Goal: Task Accomplishment & Management: Manage account settings

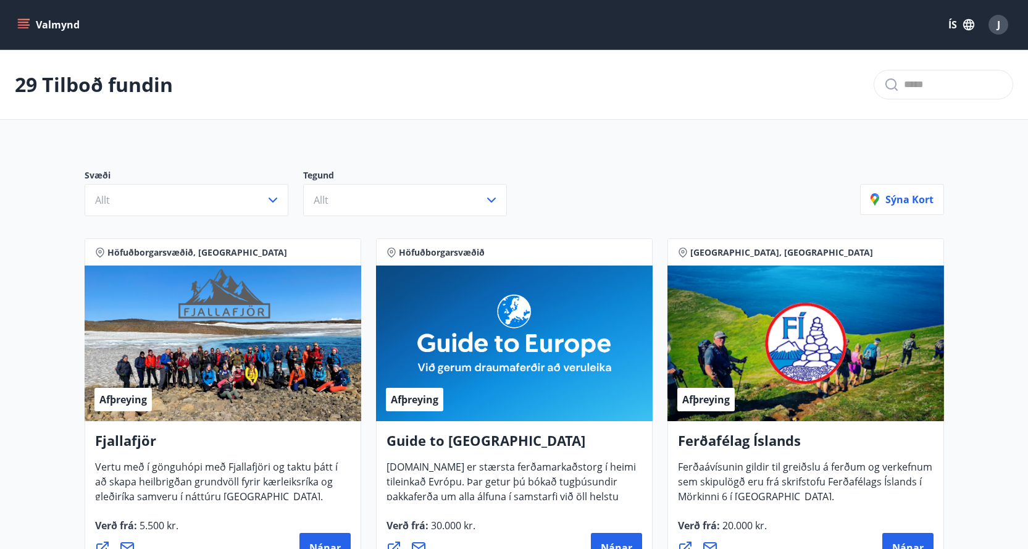
click at [999, 27] on span "J" at bounding box center [999, 25] width 3 height 14
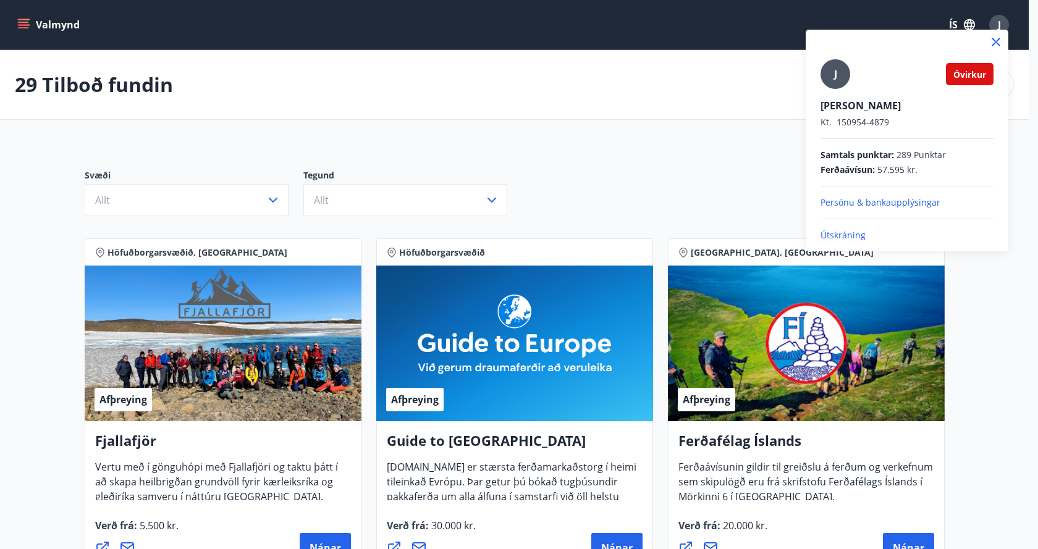
click at [29, 26] on div at bounding box center [519, 274] width 1038 height 549
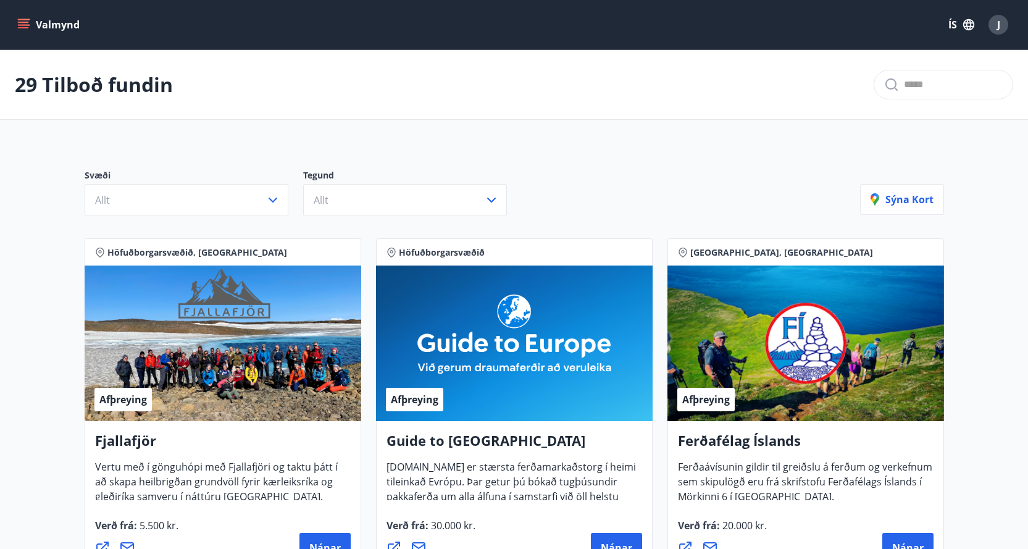
click at [27, 26] on icon "menu" at bounding box center [23, 25] width 12 height 12
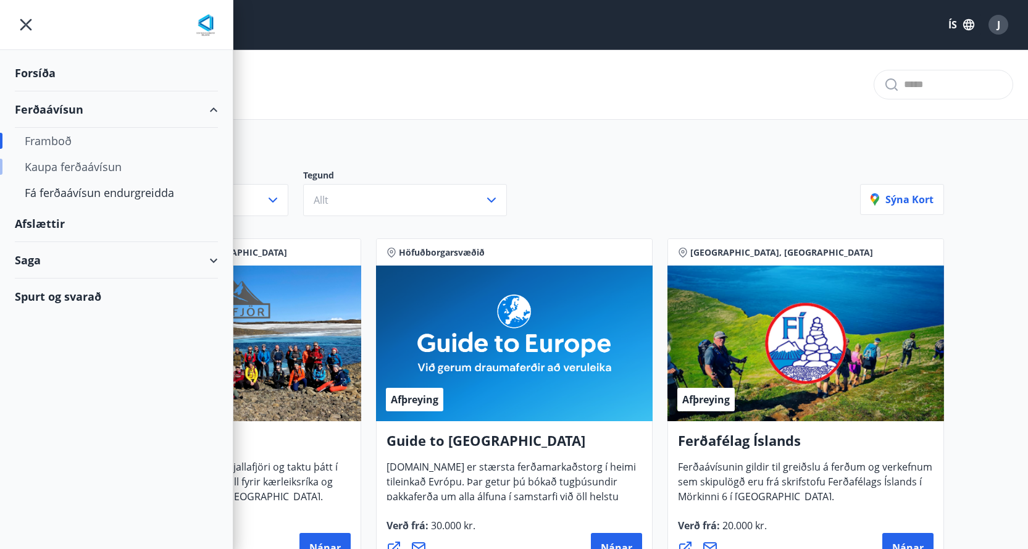
click at [59, 164] on div "Kaupa ferðaávísun" at bounding box center [116, 167] width 183 height 26
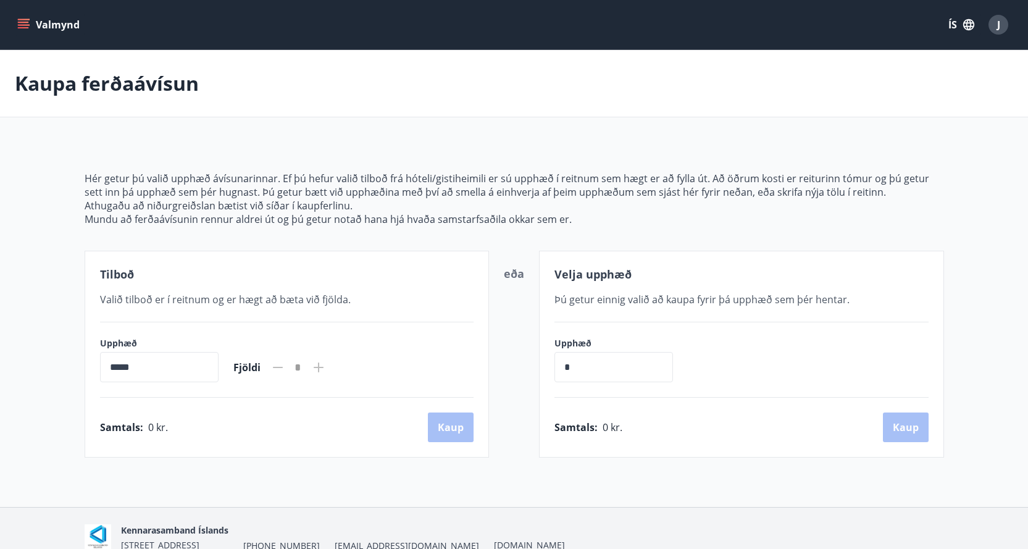
click at [27, 25] on icon "menu" at bounding box center [25, 24] width 14 height 1
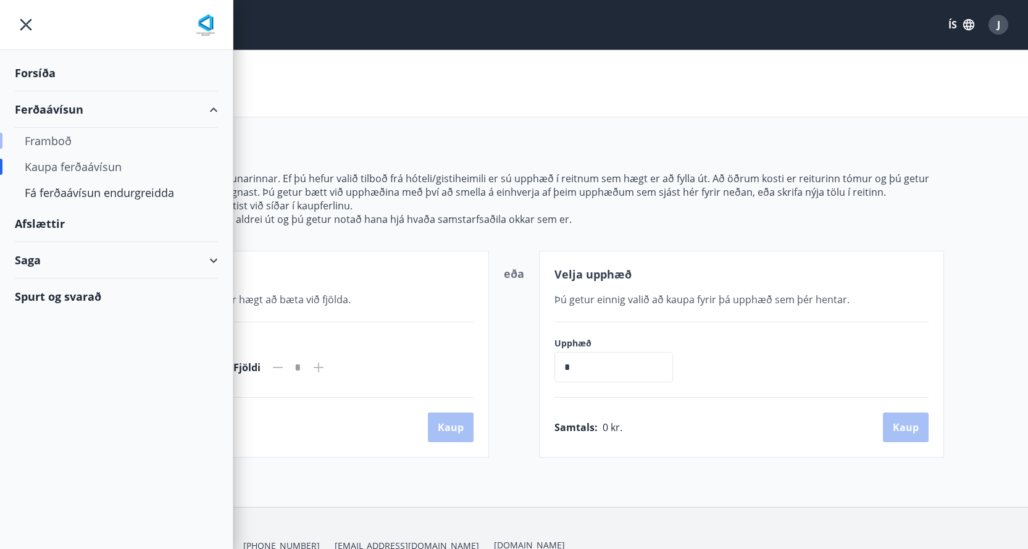
click at [49, 136] on div "Framboð" at bounding box center [116, 141] width 183 height 26
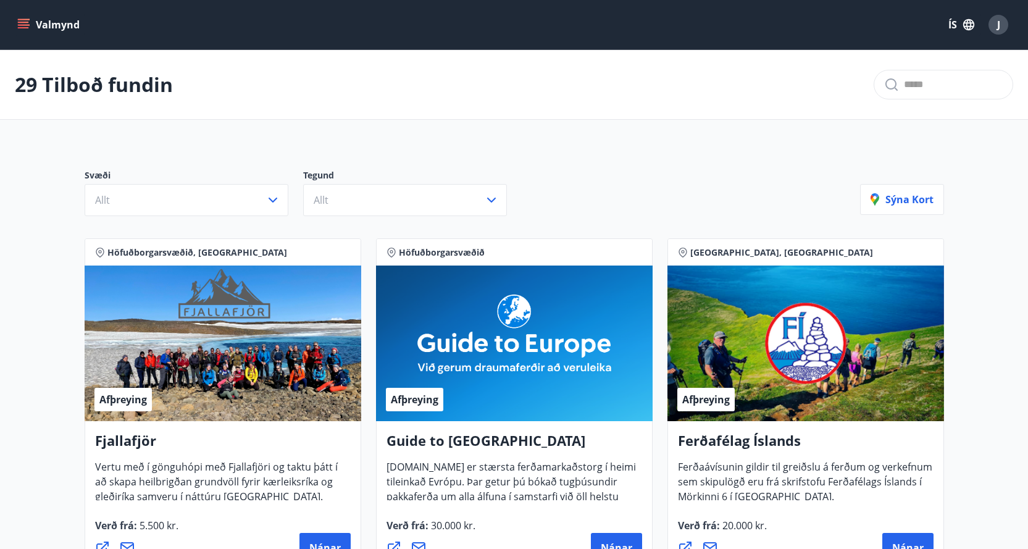
click at [998, 30] on span "J" at bounding box center [999, 25] width 3 height 14
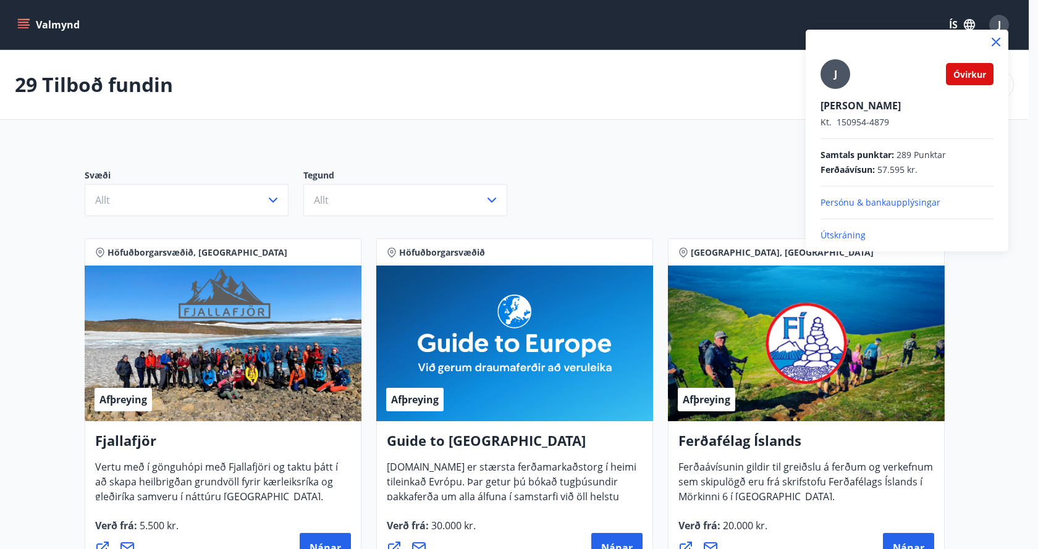
click at [849, 201] on p "Persónu & bankaupplýsingar" at bounding box center [906, 202] width 173 height 12
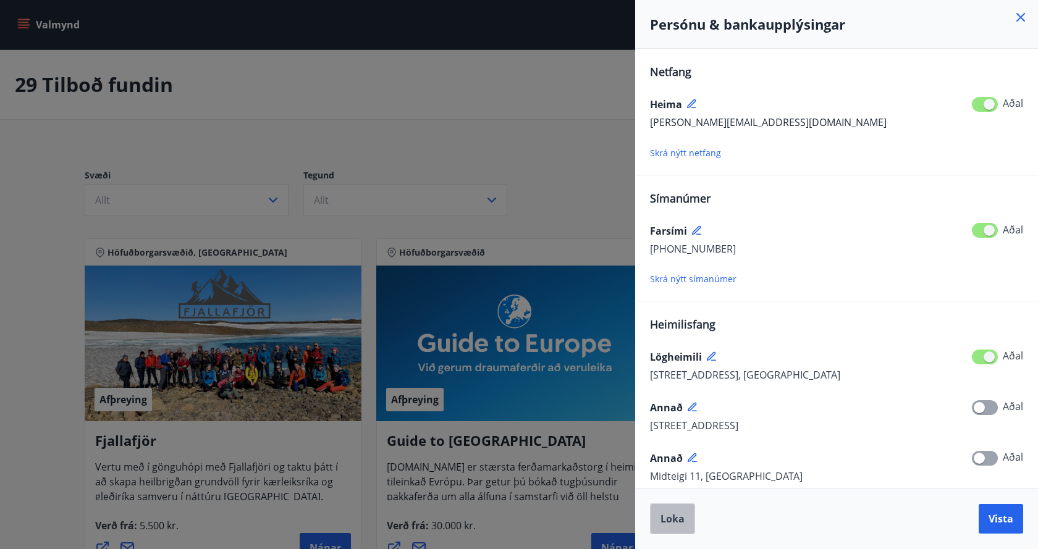
click at [662, 524] on span "Loka" at bounding box center [672, 519] width 24 height 14
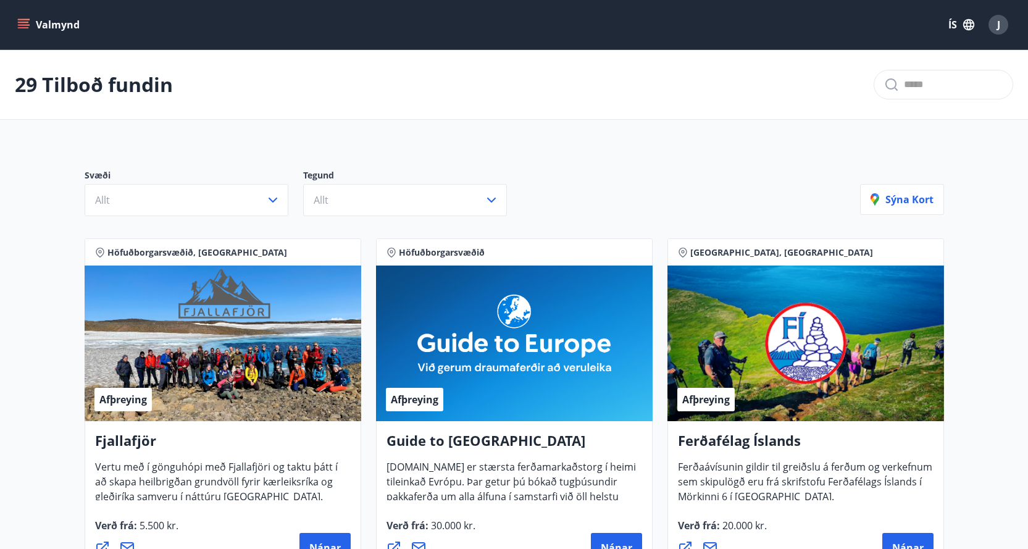
click at [23, 25] on icon "menu" at bounding box center [25, 24] width 14 height 1
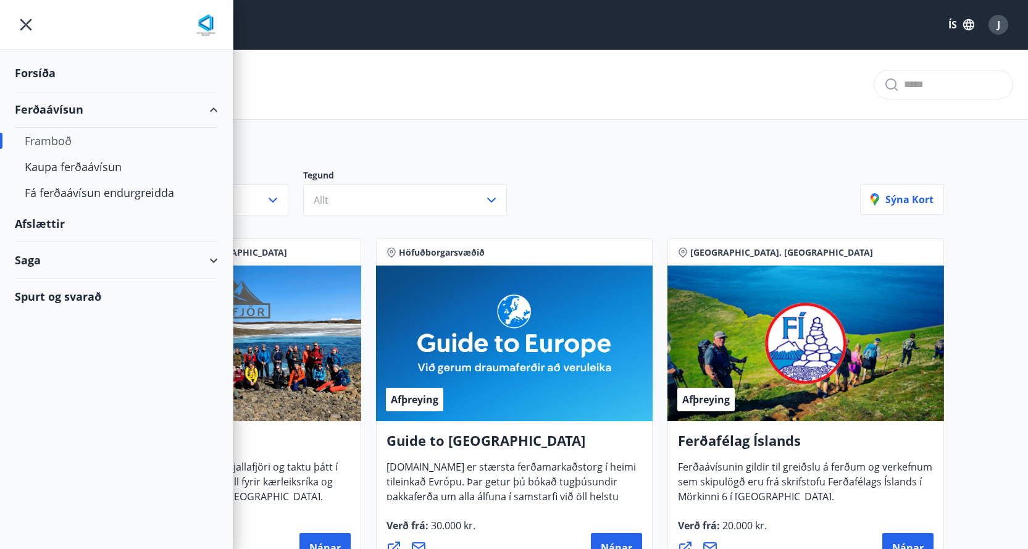
click at [38, 256] on div "Saga" at bounding box center [116, 260] width 203 height 36
click at [36, 343] on div "Inneign" at bounding box center [116, 343] width 183 height 26
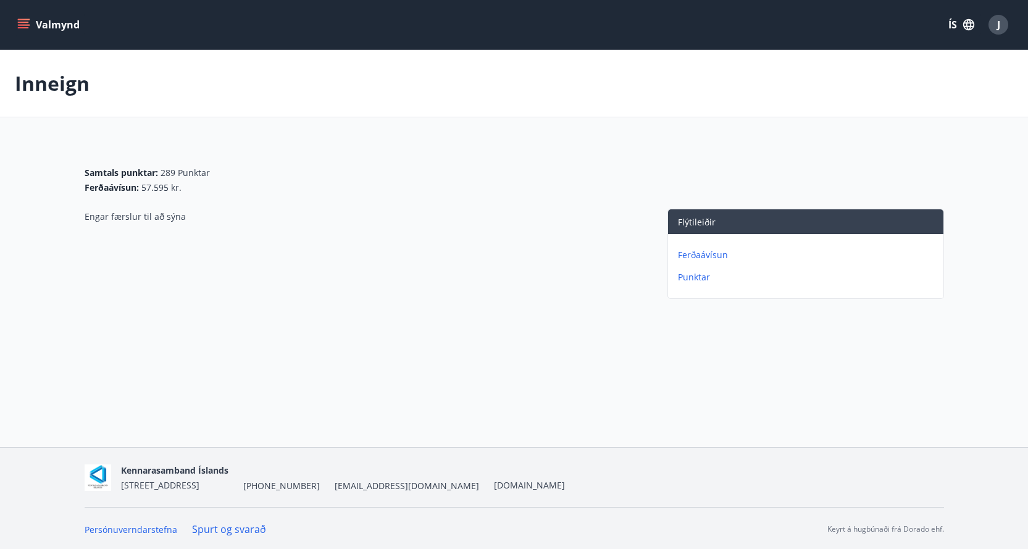
click at [700, 251] on p "Ferðaávísun" at bounding box center [808, 255] width 261 height 12
